Goal: Task Accomplishment & Management: Manage account settings

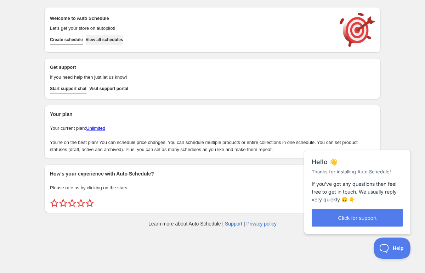
click at [123, 40] on span "View all schedules" at bounding box center [105, 40] width 38 height 6
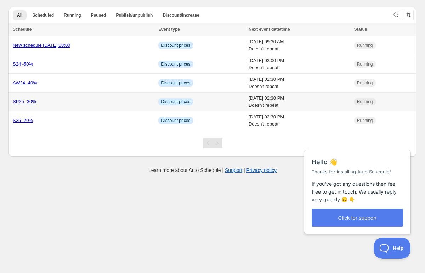
click at [261, 102] on td "[DATE] 02:30 PM Doesn't repeat" at bounding box center [298, 101] width 105 height 19
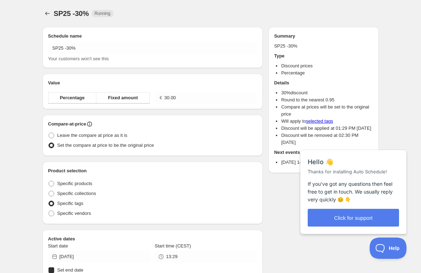
radio input "true"
checkbox input "true"
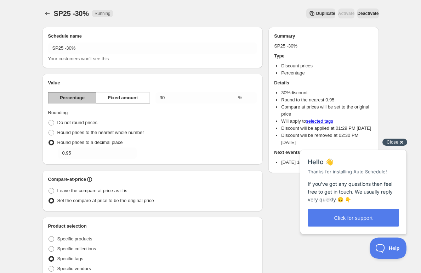
click at [399, 139] on div "Close cross-small" at bounding box center [394, 141] width 25 height 7
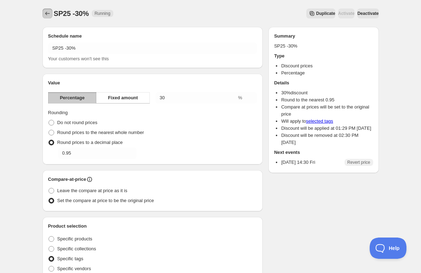
click at [49, 13] on icon "Schedules" at bounding box center [47, 13] width 7 height 7
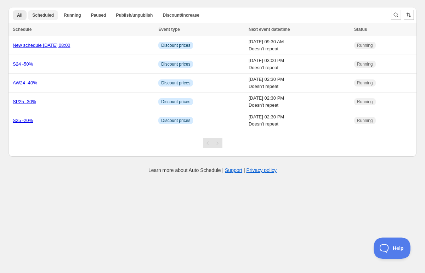
click at [48, 16] on span "Scheduled" at bounding box center [43, 15] width 22 height 6
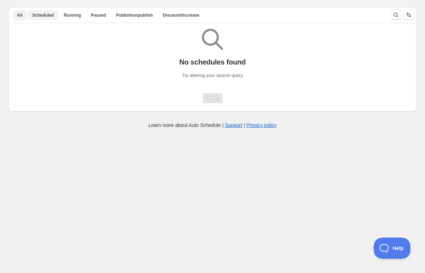
click at [21, 15] on span "All" at bounding box center [19, 15] width 5 height 6
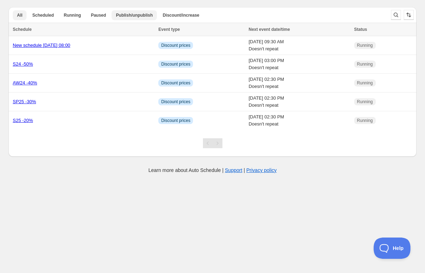
click at [122, 18] on button "Publish/unpublish" at bounding box center [133, 15] width 45 height 10
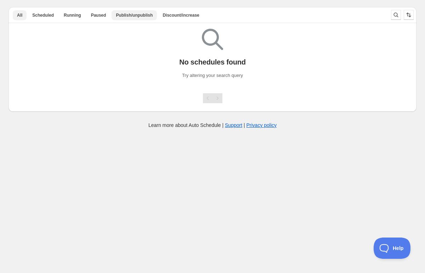
click at [18, 16] on span "All" at bounding box center [19, 15] width 5 height 6
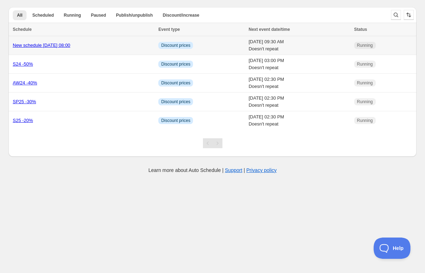
click at [39, 46] on link "New schedule [DATE] 08:00" at bounding box center [41, 44] width 57 height 5
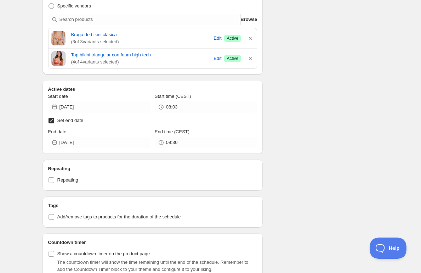
scroll to position [262, 0]
